Goal: Task Accomplishment & Management: Manage account settings

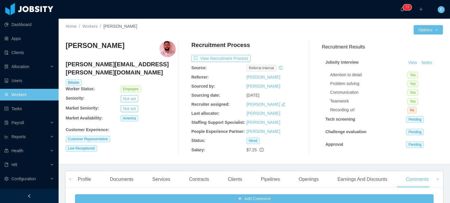
scroll to position [117, 0]
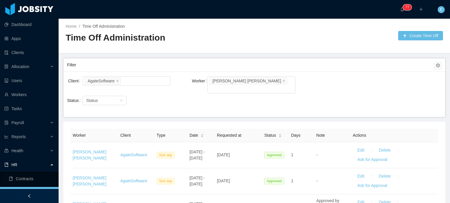
scroll to position [28, 0]
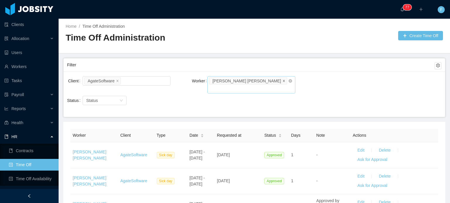
click at [282, 80] on icon "icon: close" at bounding box center [283, 80] width 3 height 3
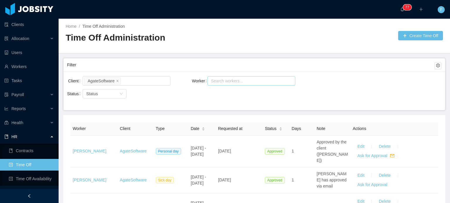
click at [244, 83] on div "Search workers..." at bounding box center [249, 81] width 76 height 6
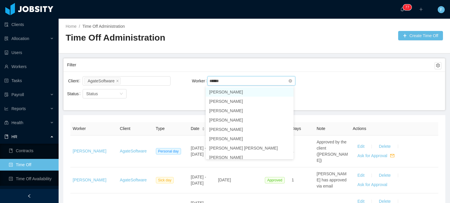
type input "*******"
click at [244, 93] on li "Joel Galdamez" at bounding box center [249, 92] width 88 height 9
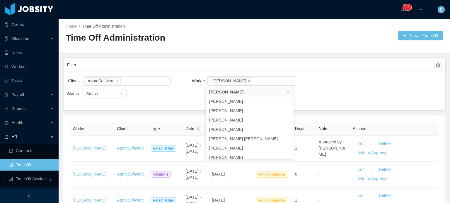
click at [325, 66] on div "Filter" at bounding box center [250, 65] width 367 height 11
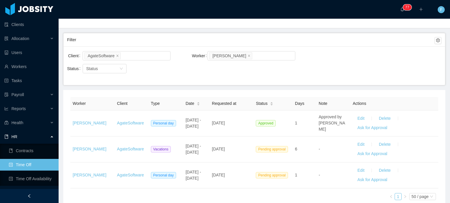
scroll to position [26, 0]
